Goal: Task Accomplishment & Management: Use online tool/utility

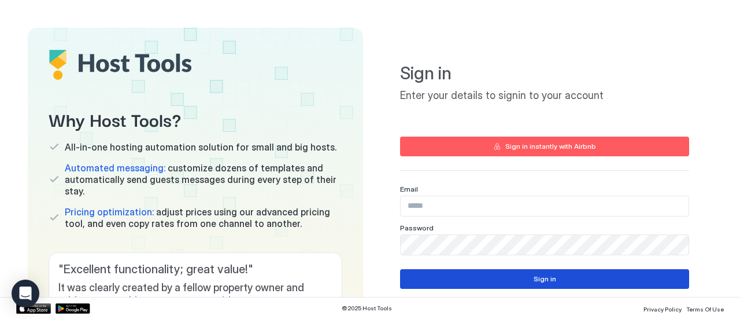
type input "**********"
click at [516, 287] on button "Sign in" at bounding box center [544, 279] width 289 height 20
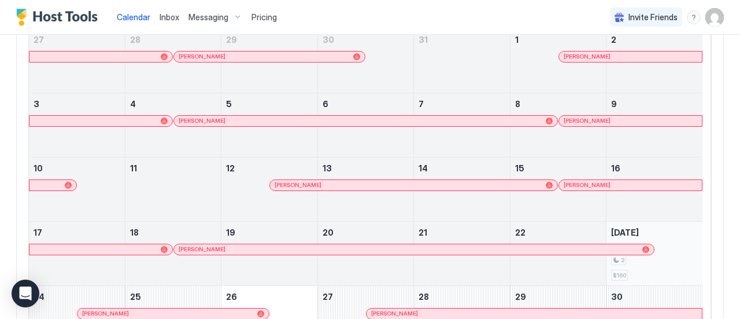
scroll to position [2, 0]
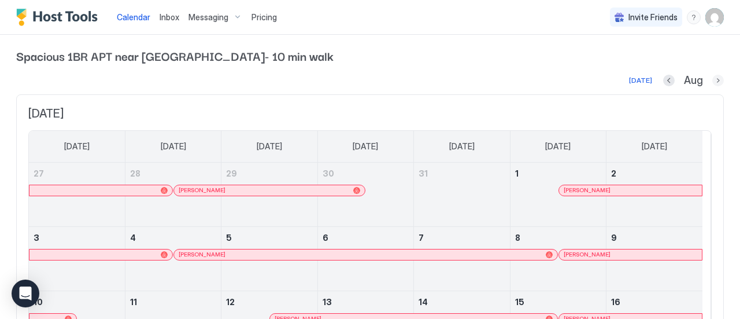
click at [712, 80] on button "Next month" at bounding box center [718, 81] width 12 height 12
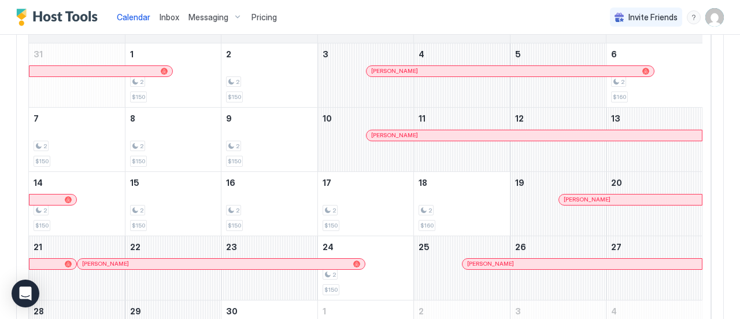
scroll to position [121, 0]
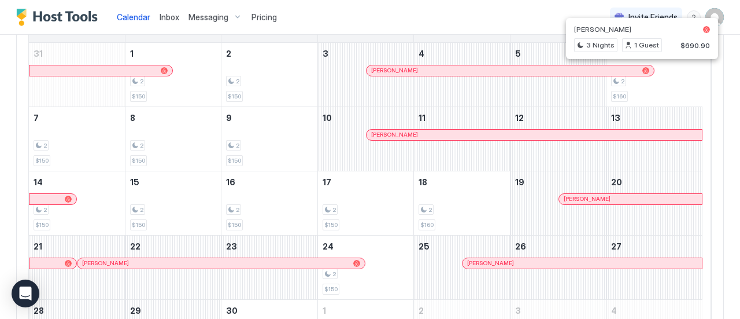
click at [638, 72] on div at bounding box center [638, 70] width 9 height 9
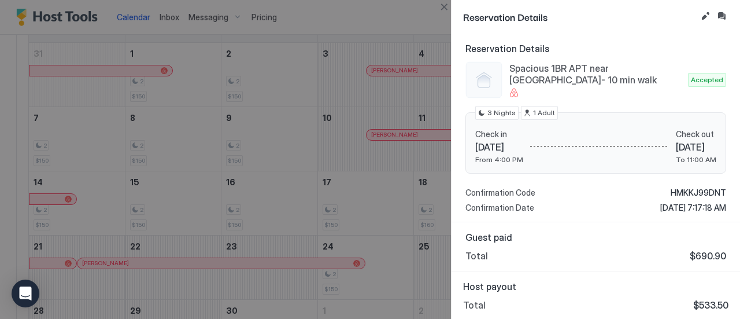
scroll to position [0, 0]
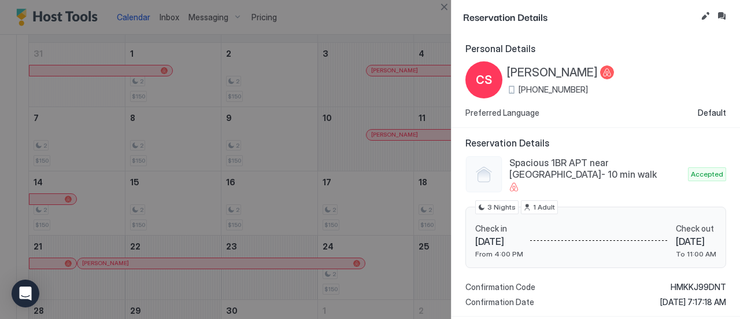
click at [397, 18] on div at bounding box center [370, 159] width 740 height 319
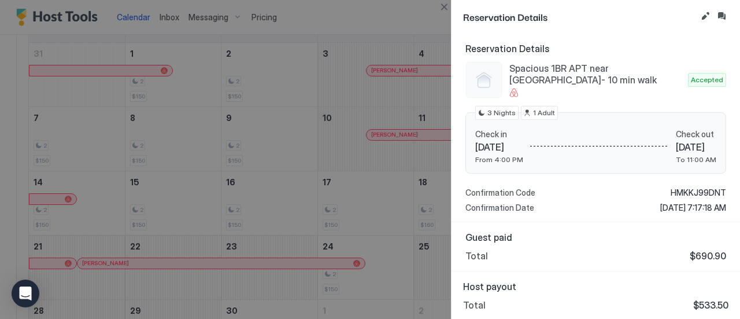
click at [305, 95] on div at bounding box center [370, 159] width 740 height 319
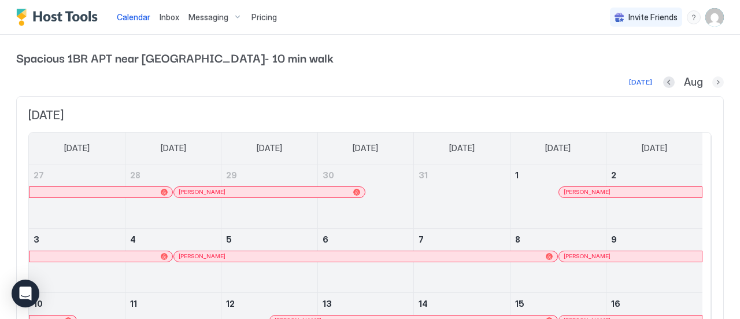
click at [712, 86] on button "Next month" at bounding box center [718, 82] width 12 height 12
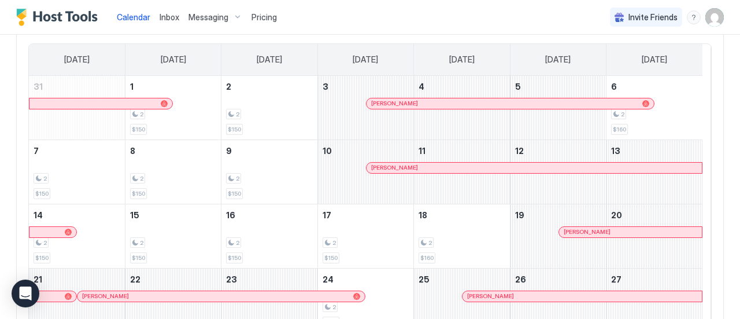
scroll to position [91, 0]
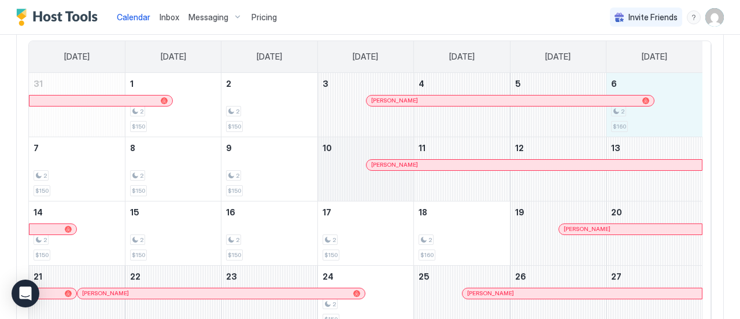
drag, startPoint x: 646, startPoint y: 113, endPoint x: 384, endPoint y: 150, distance: 265.1
click at [384, 150] on tbody "31 1 2 $150 2 2 $150 3 [PERSON_NAME] 4 5 6 2 $160 7 2 $150 8 2 $150 9 2 $150 10…" at bounding box center [366, 233] width 674 height 320
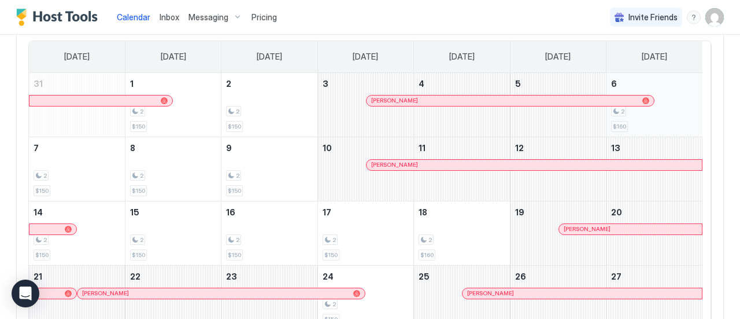
click at [678, 101] on div "2 $160" at bounding box center [654, 104] width 87 height 54
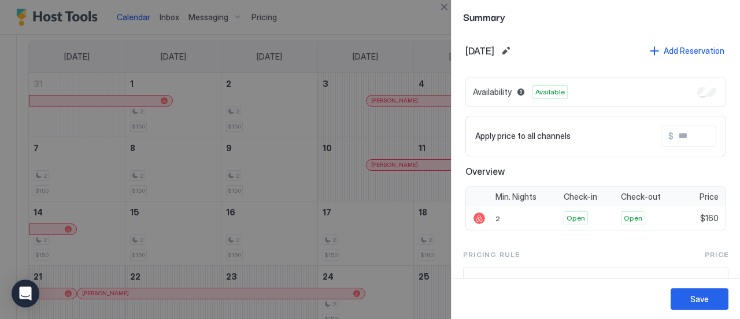
click at [545, 95] on span "Available" at bounding box center [549, 92] width 29 height 10
click at [700, 301] on div "Save" at bounding box center [699, 299] width 19 height 12
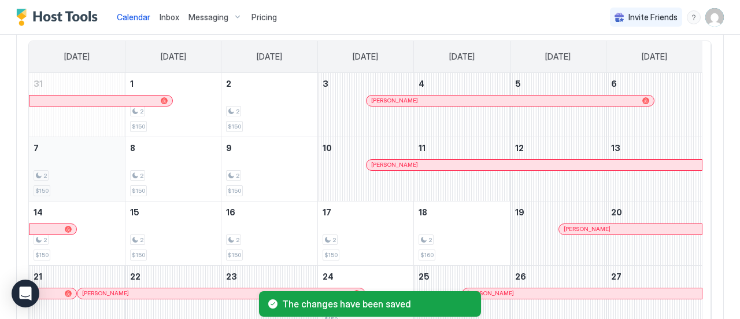
click at [99, 171] on div "2" at bounding box center [77, 175] width 87 height 11
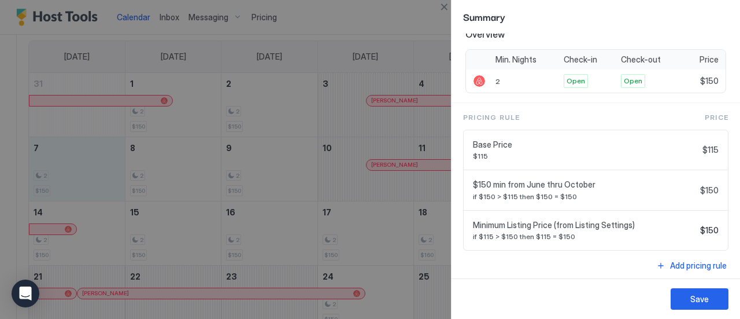
scroll to position [0, 0]
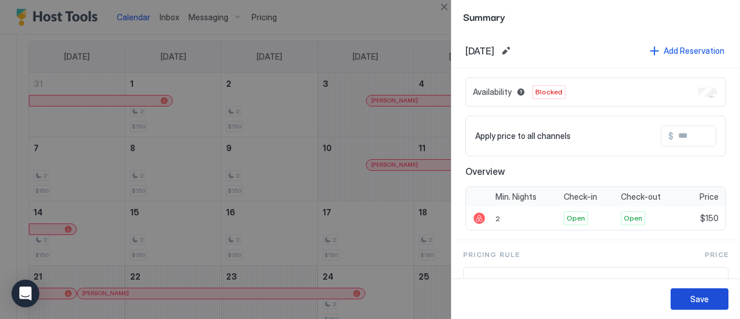
click at [700, 300] on div "Save" at bounding box center [699, 299] width 19 height 12
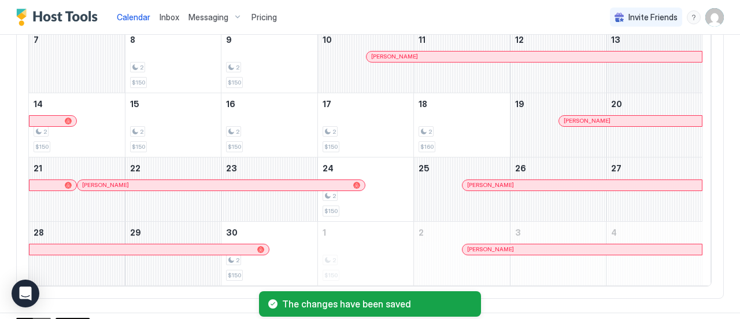
scroll to position [211, 0]
